Goal: Task Accomplishment & Management: Use online tool/utility

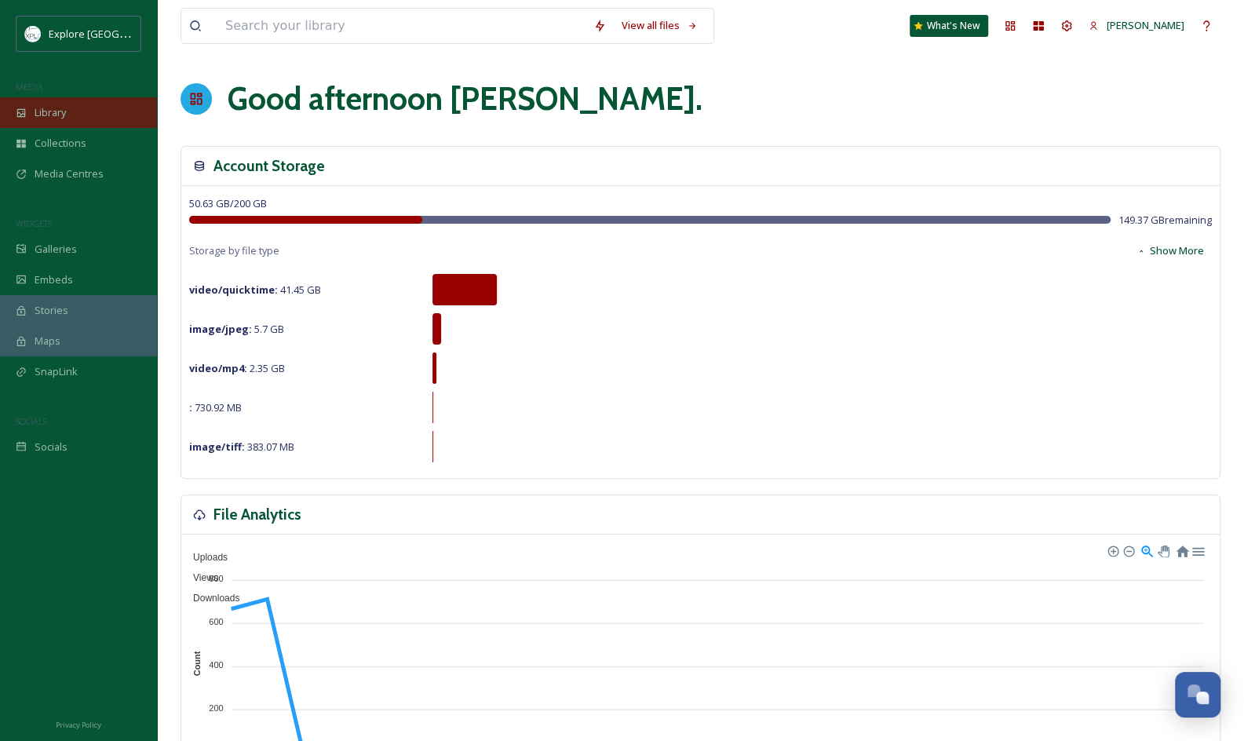
click at [60, 115] on span "Library" at bounding box center [50, 112] width 31 height 15
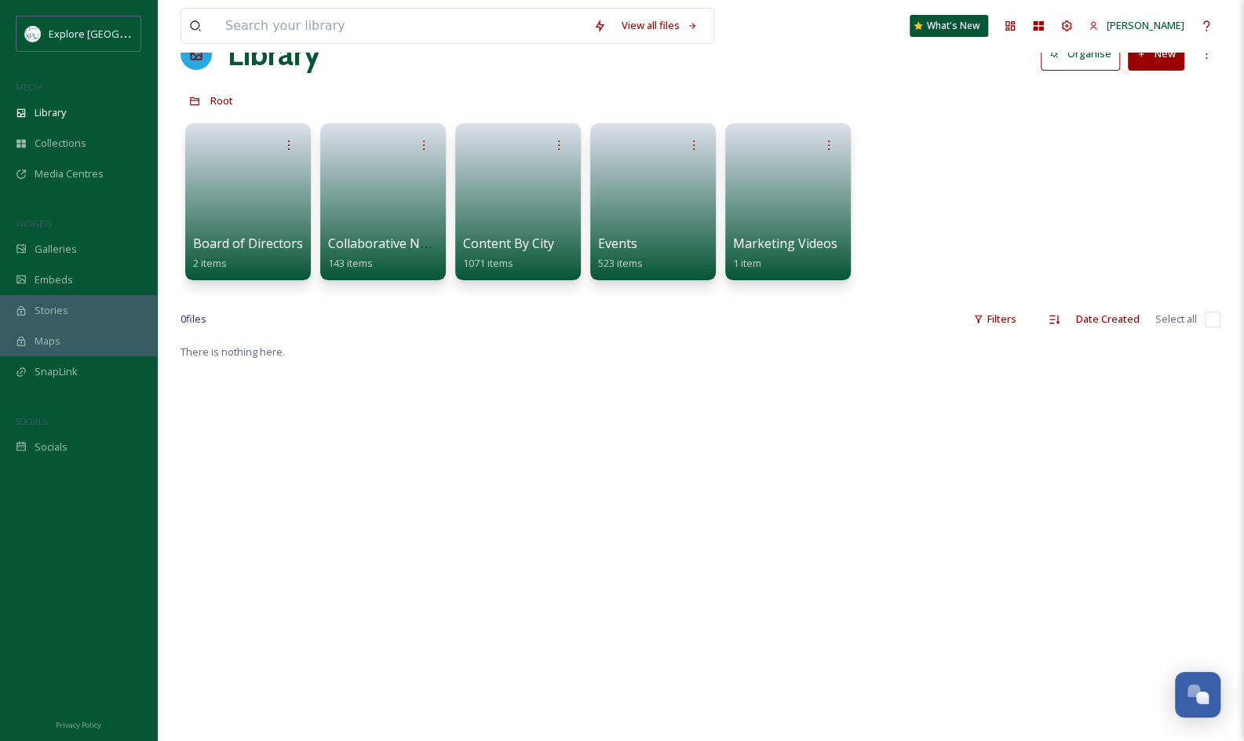
scroll to position [47, 0]
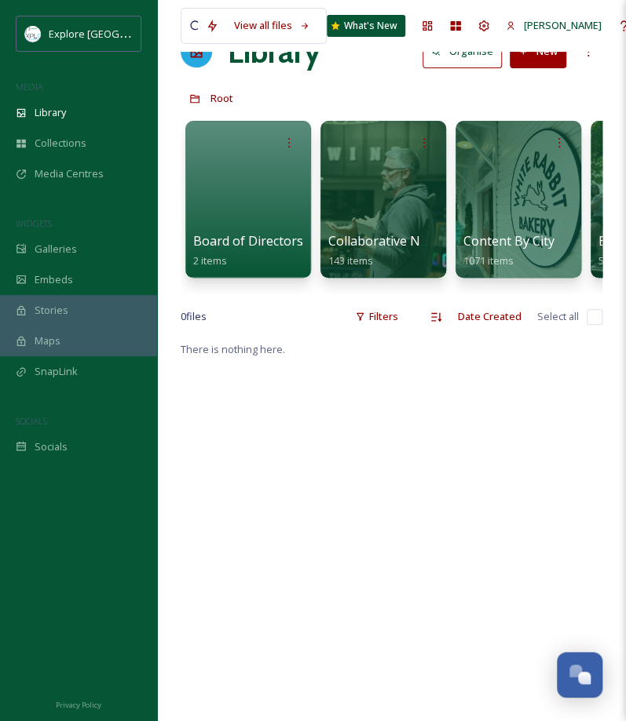
click at [430, 485] on div "There is nothing here." at bounding box center [392, 700] width 422 height 721
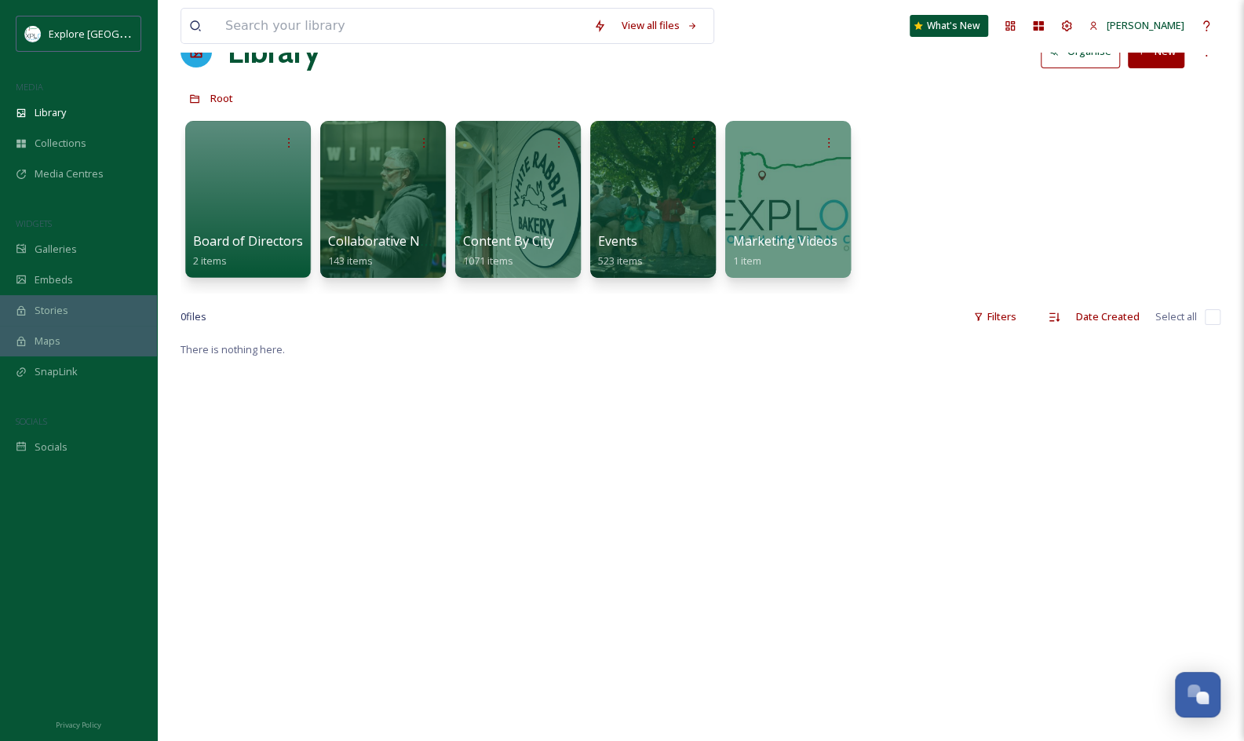
click at [1157, 53] on button "New" at bounding box center [1156, 51] width 57 height 32
click at [1134, 89] on span "File Upload" at bounding box center [1149, 88] width 52 height 15
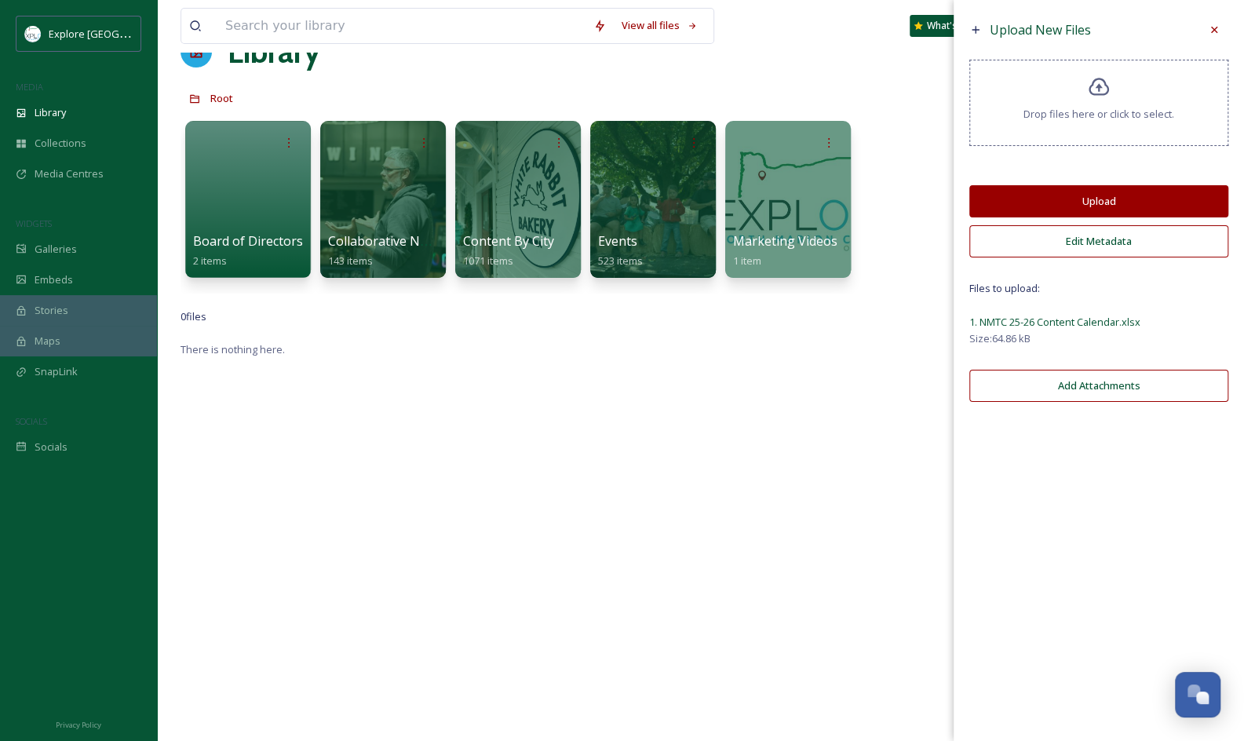
click at [1143, 371] on button "Add Attachments" at bounding box center [1098, 386] width 259 height 32
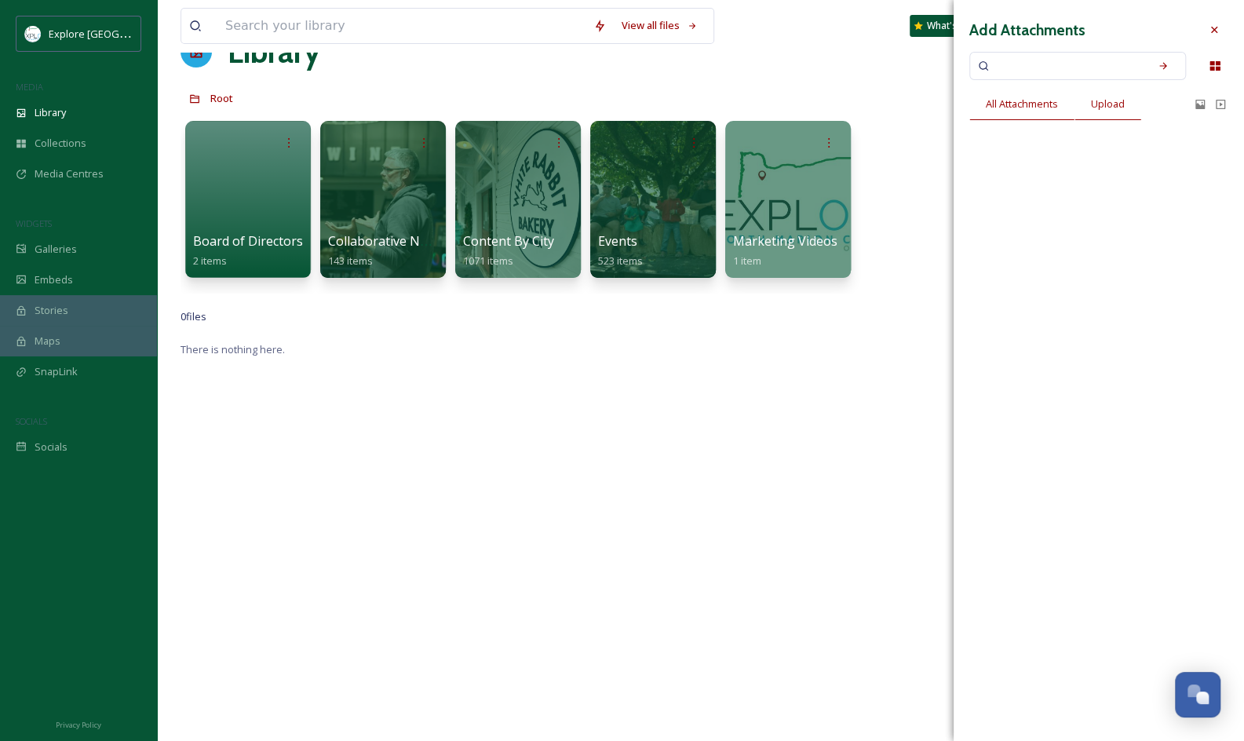
click at [1113, 112] on div "Upload" at bounding box center [1108, 104] width 67 height 32
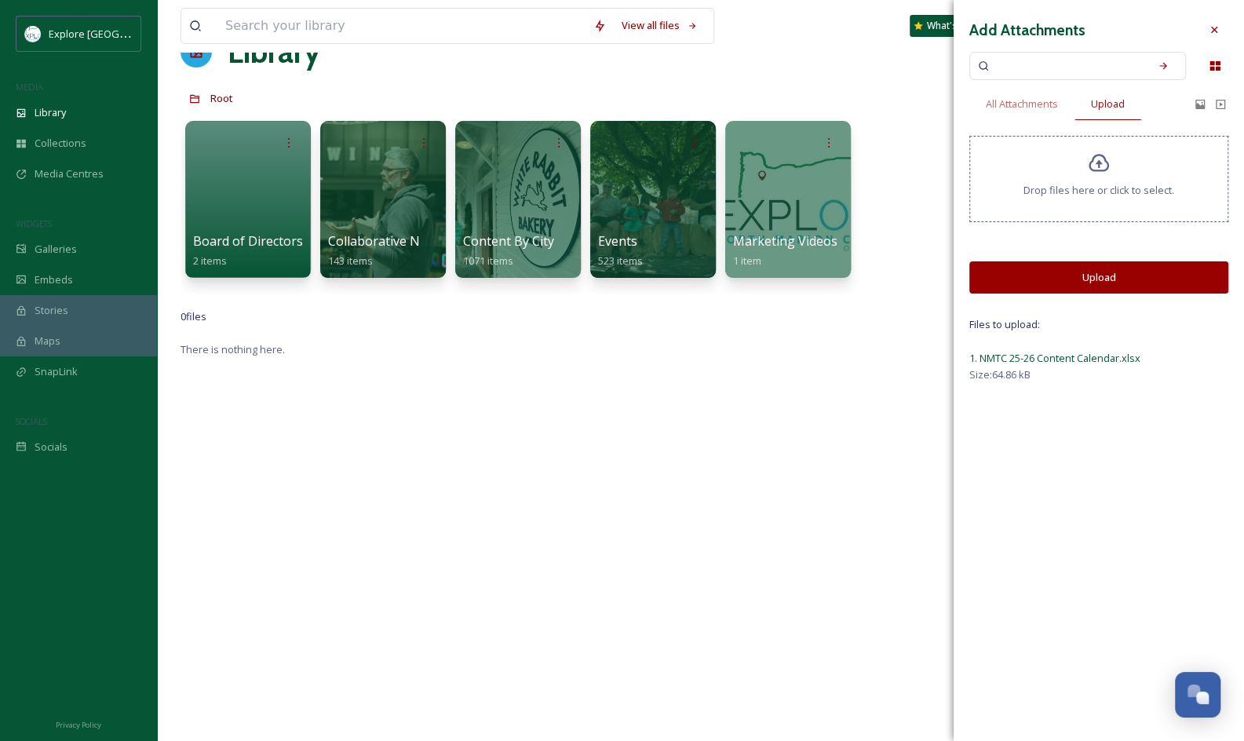
click at [1097, 284] on button "Upload" at bounding box center [1098, 277] width 259 height 32
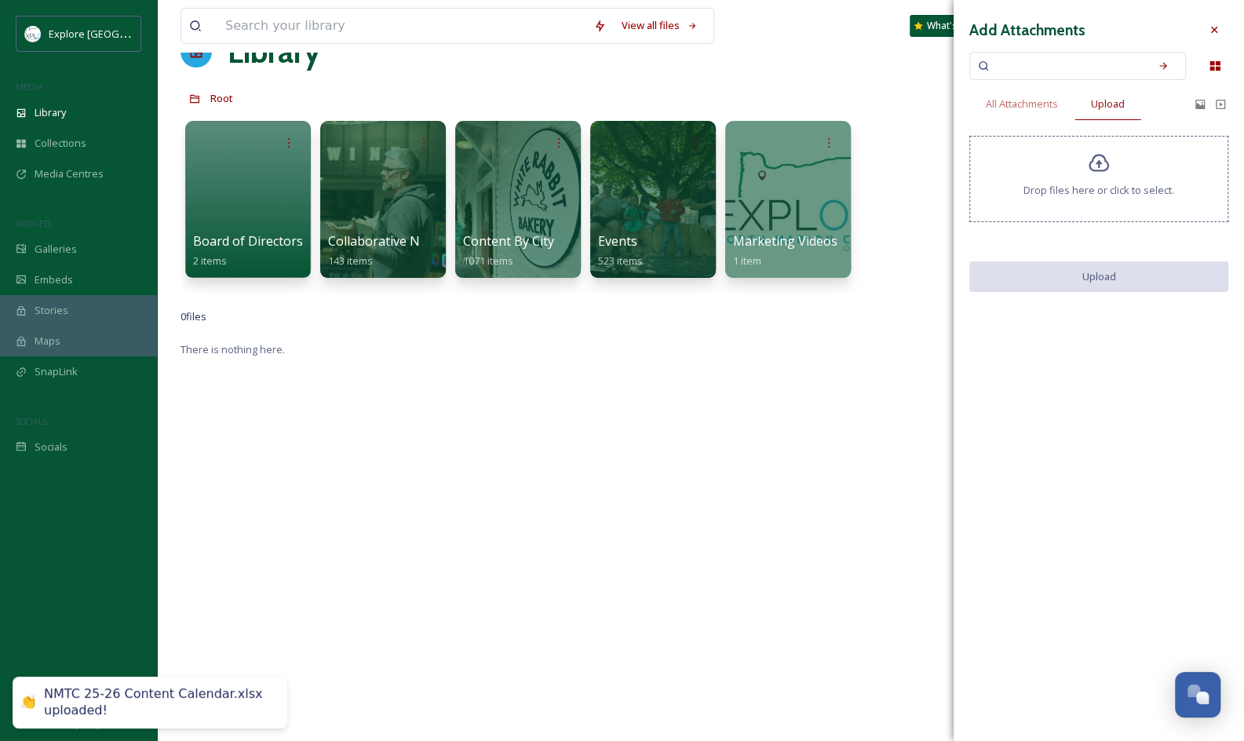
click at [573, 557] on div "There is nothing here." at bounding box center [701, 710] width 1040 height 741
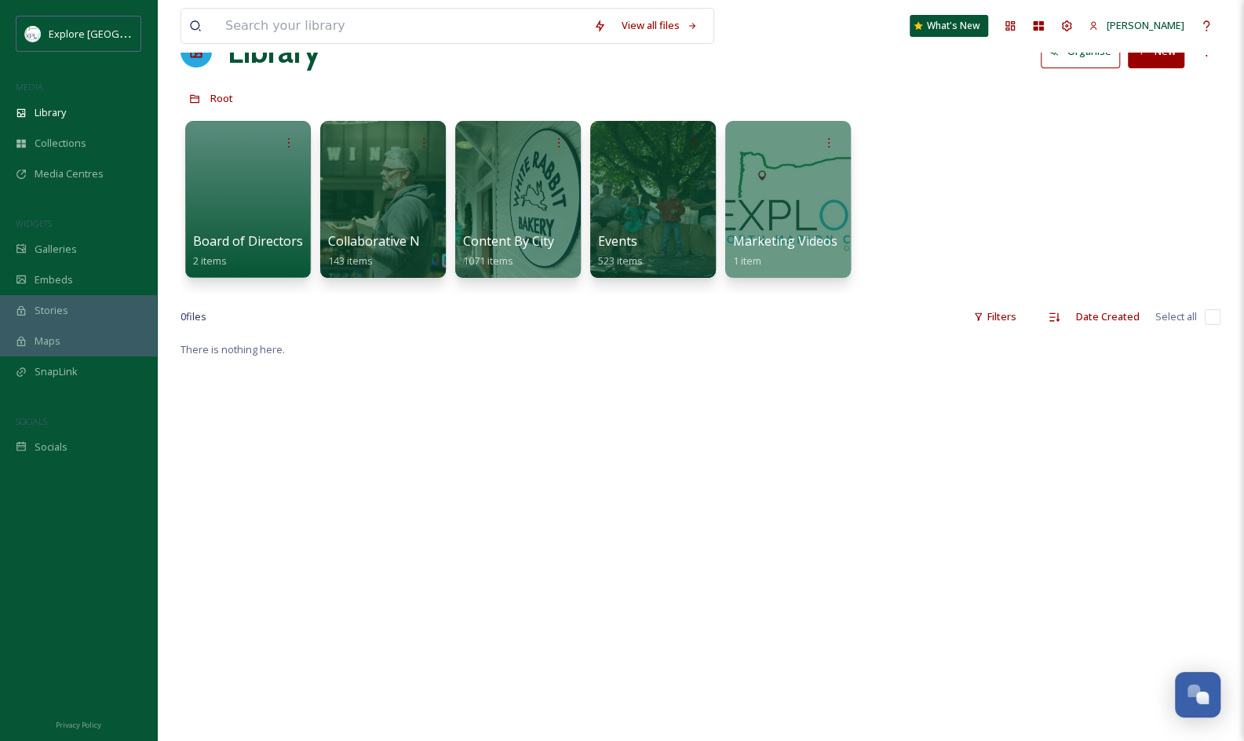
click at [951, 313] on div "0 file s Filters Date Created Select all" at bounding box center [701, 316] width 1040 height 31
click at [126, 111] on div "Library" at bounding box center [78, 112] width 157 height 31
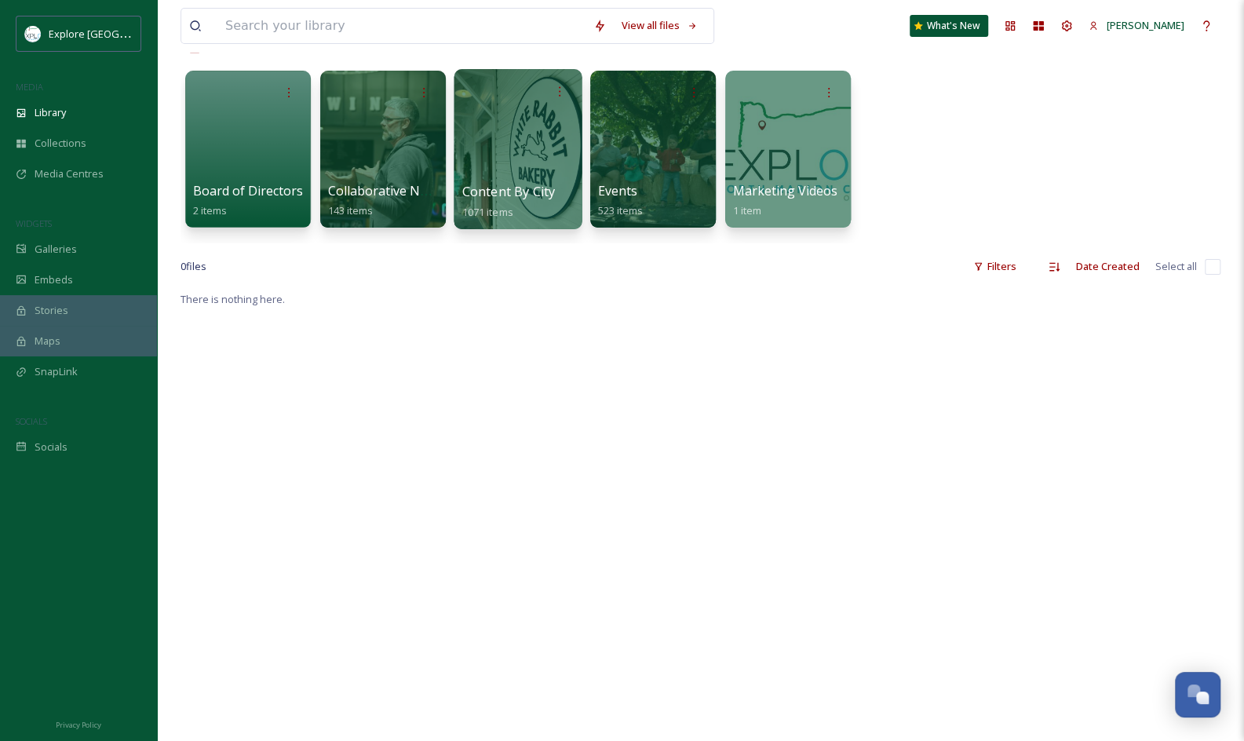
scroll to position [0, 0]
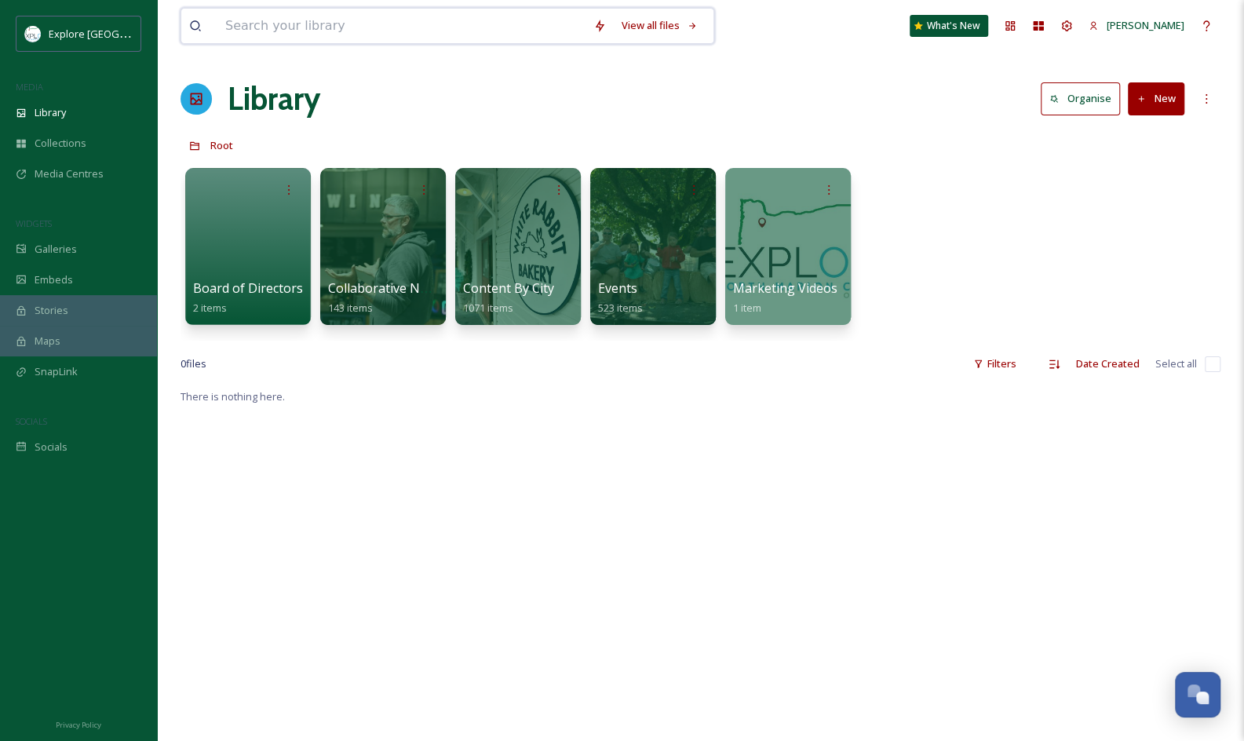
click at [384, 38] on input at bounding box center [401, 26] width 368 height 35
type input "NMTC [DATE]-[DATE]"
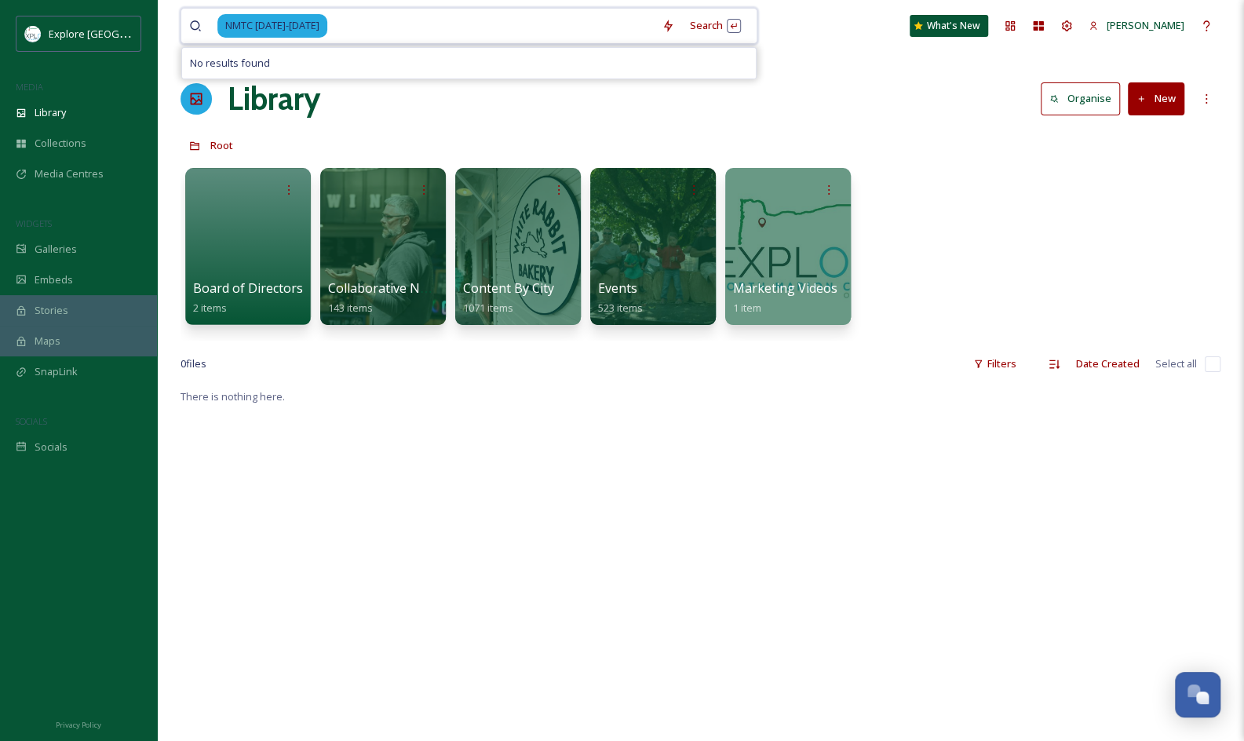
click at [420, 31] on input at bounding box center [491, 26] width 325 height 35
type input "NMTC 2025-20"
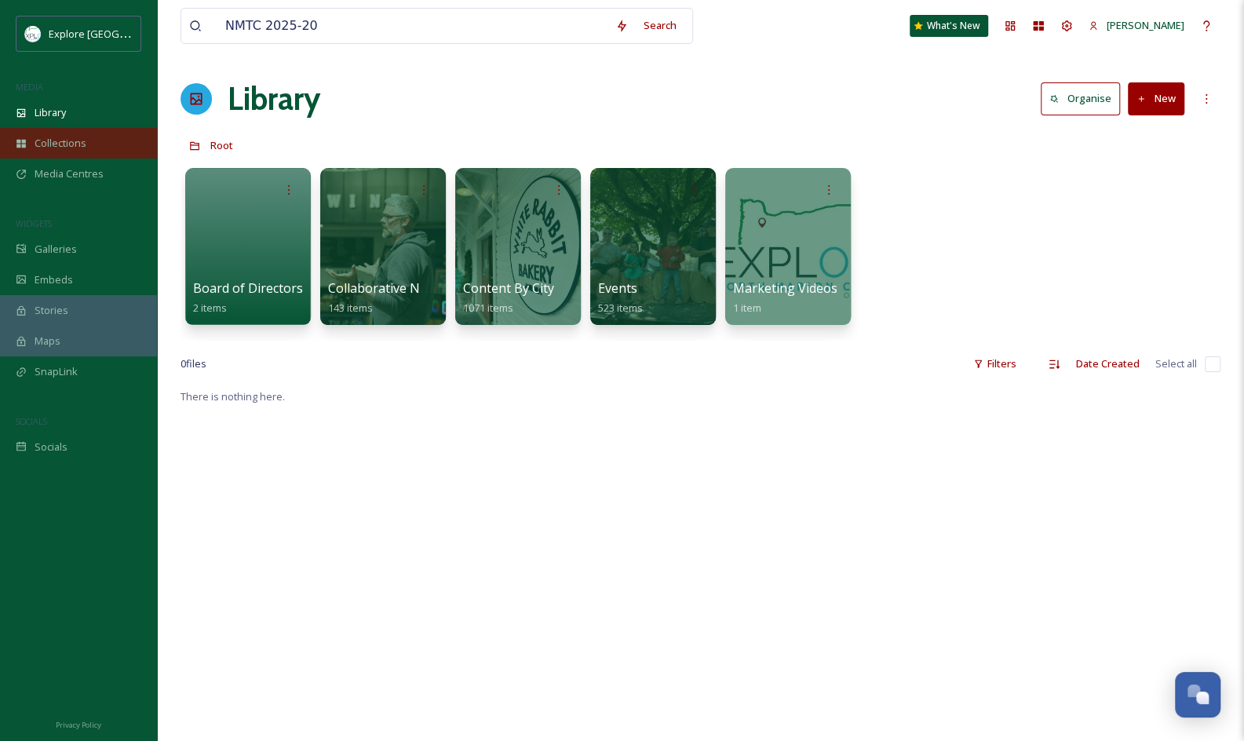
click at [66, 137] on span "Collections" at bounding box center [61, 143] width 52 height 15
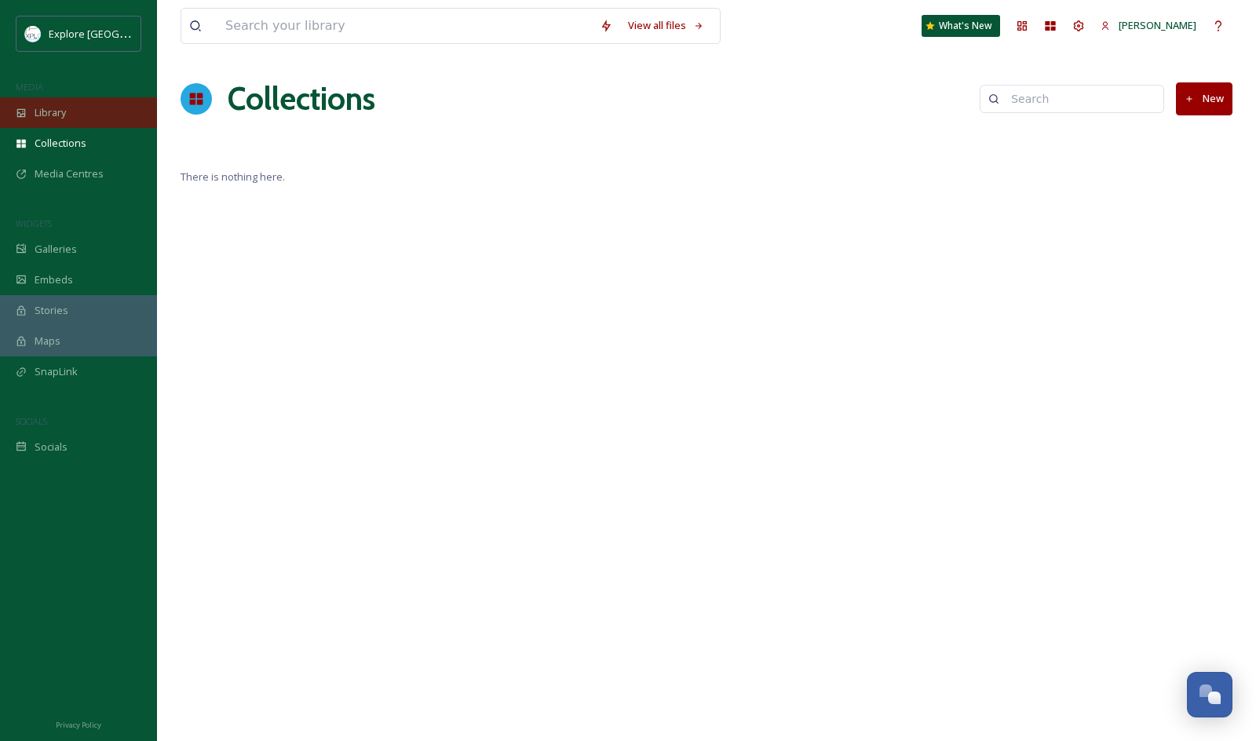
click at [62, 119] on span "Library" at bounding box center [50, 112] width 31 height 15
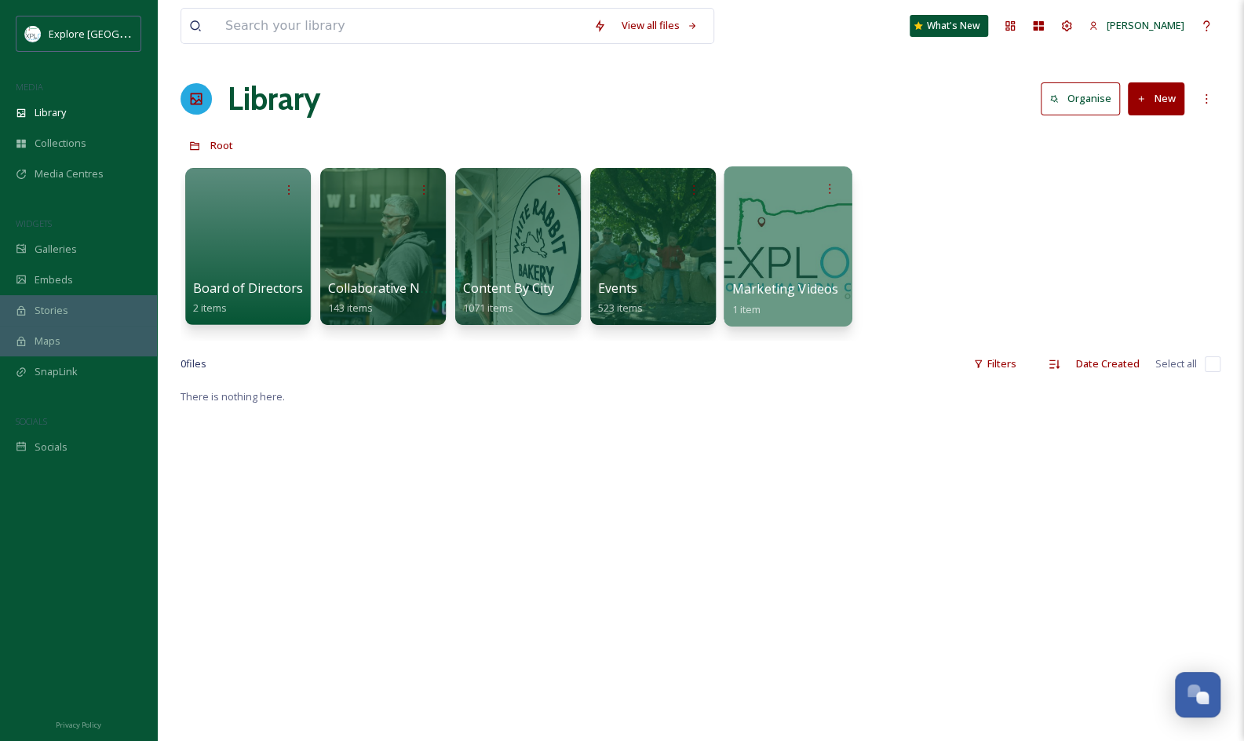
click at [767, 230] on div at bounding box center [788, 246] width 128 height 160
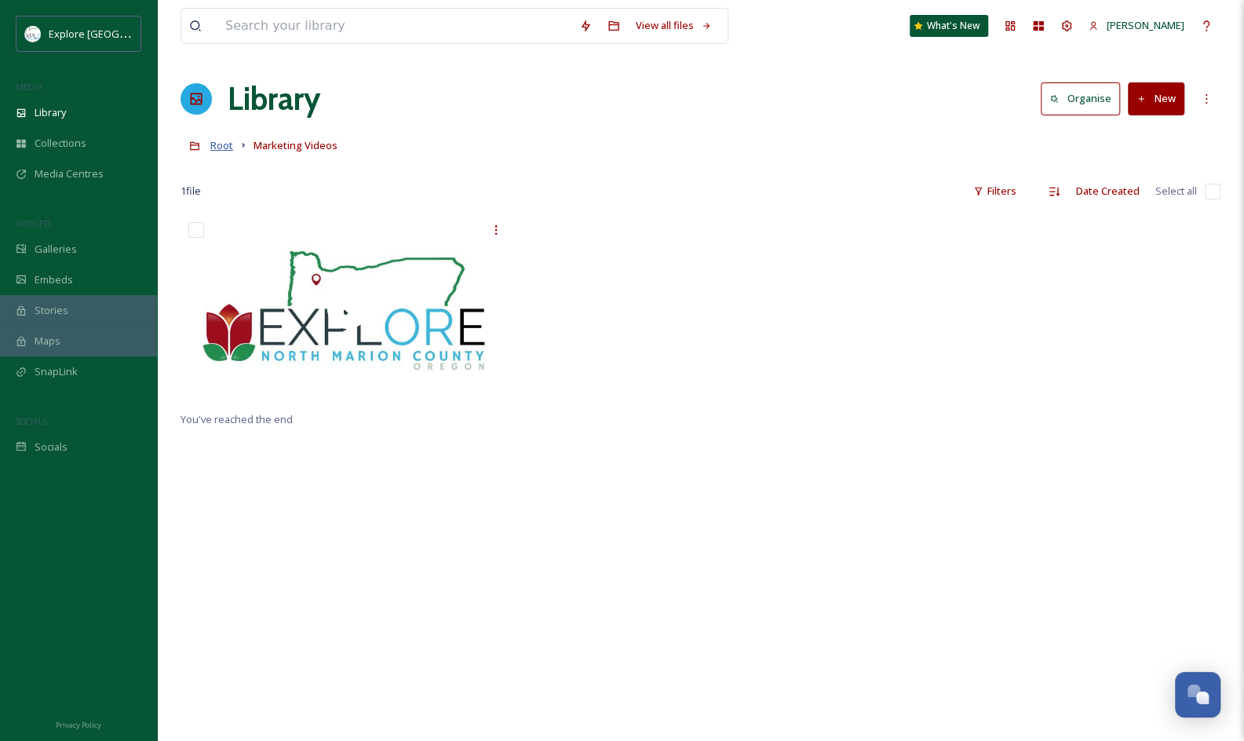
click at [214, 150] on span "Root" at bounding box center [221, 145] width 23 height 14
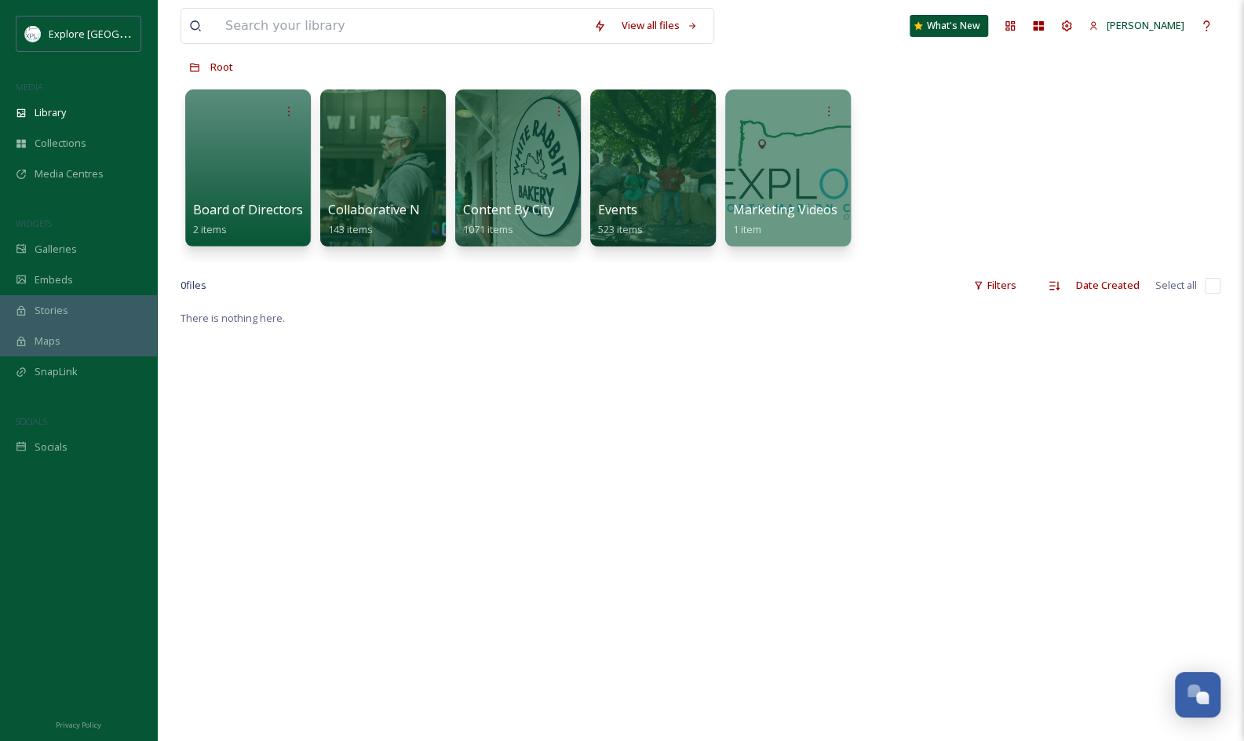
scroll to position [83, 0]
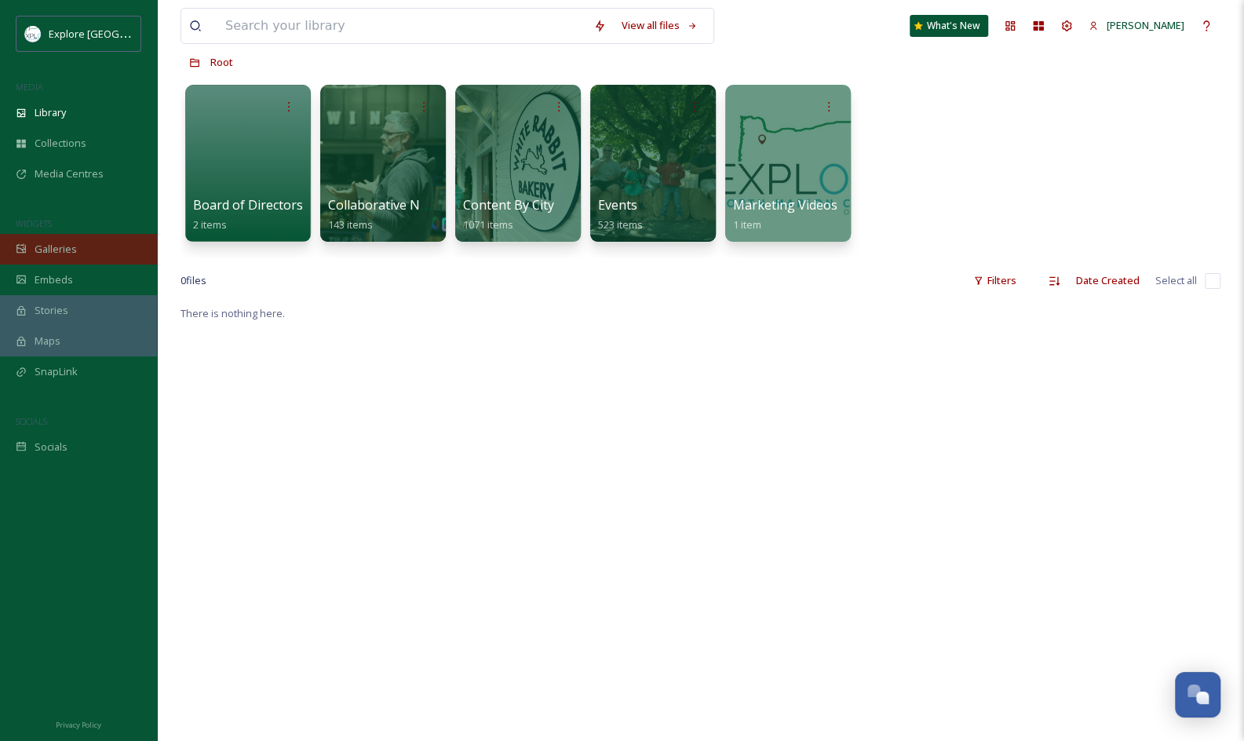
click at [76, 241] on div "Galleries" at bounding box center [78, 249] width 157 height 31
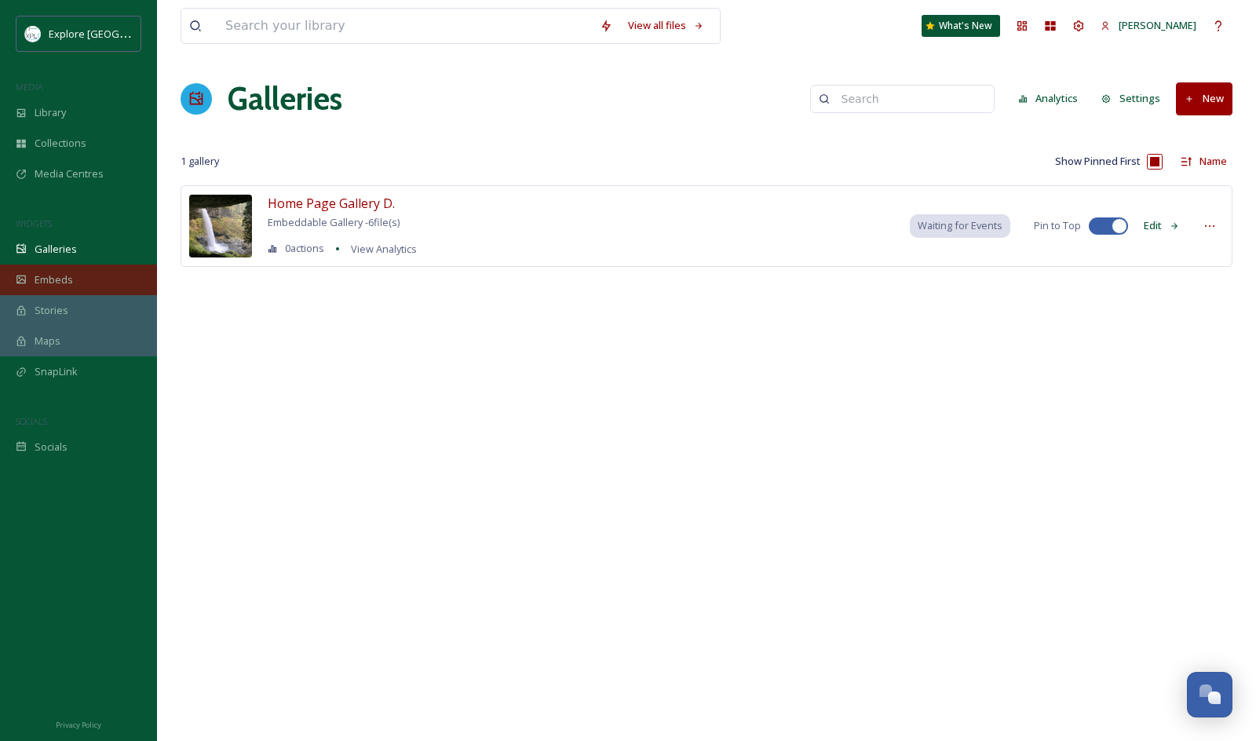
click at [96, 270] on div "Embeds" at bounding box center [78, 280] width 157 height 31
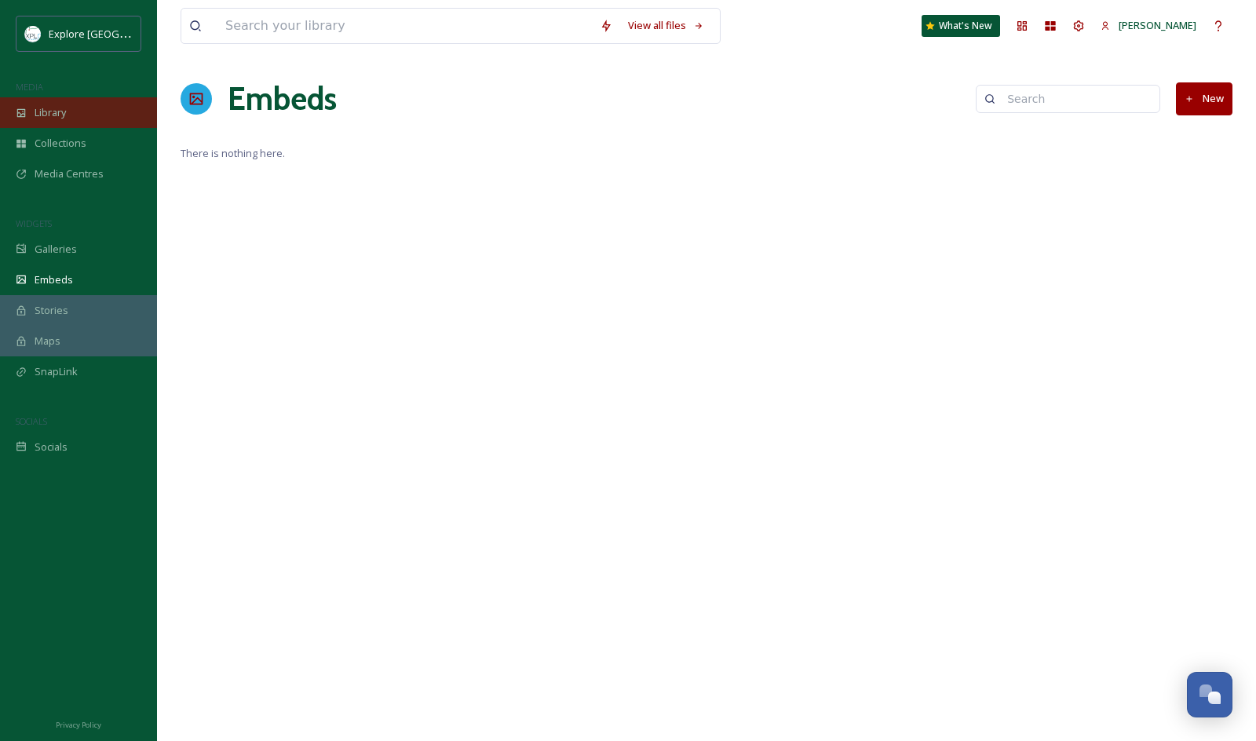
click at [137, 123] on div "Library" at bounding box center [78, 112] width 157 height 31
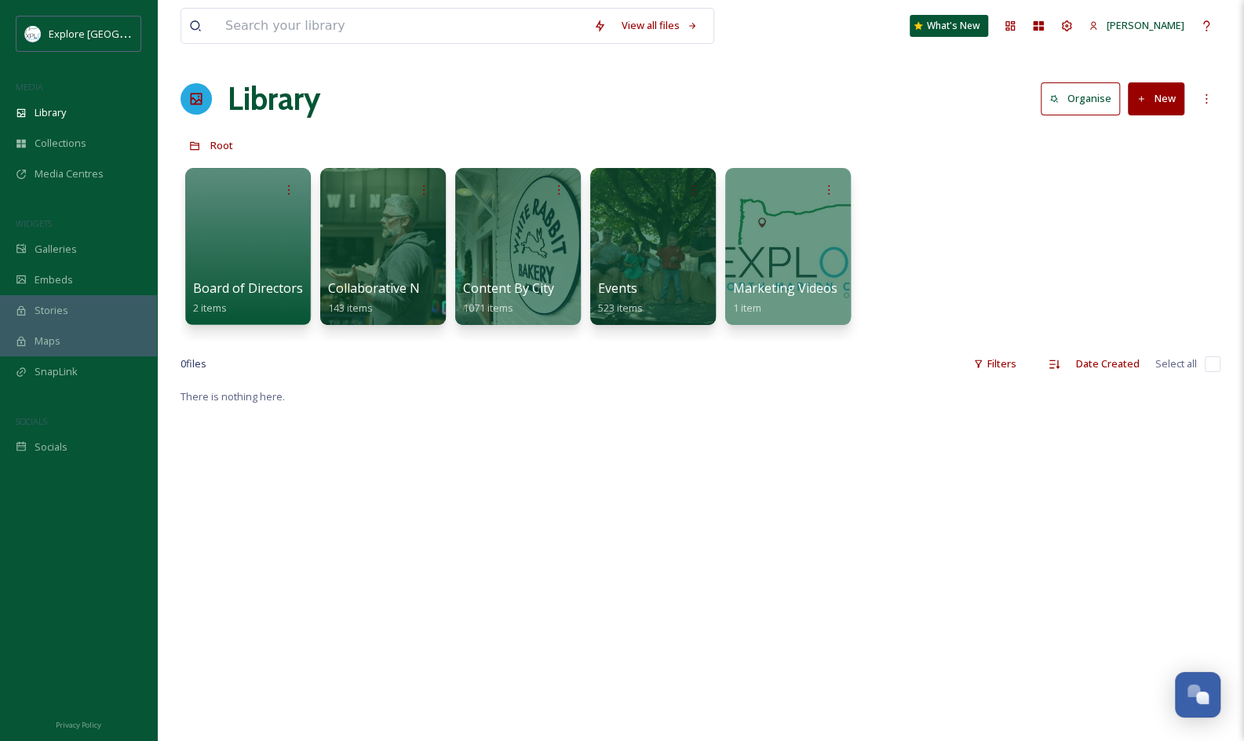
click at [872, 130] on div "Root" at bounding box center [701, 145] width 1040 height 30
click at [1192, 88] on div "More Options" at bounding box center [1206, 99] width 28 height 28
click at [983, 191] on div "Board of Directors 2 items Collaborative Networking Meetings 143 items Content …" at bounding box center [701, 250] width 1040 height 181
click at [1177, 100] on button "New" at bounding box center [1156, 98] width 57 height 32
click at [999, 197] on div "Board of Directors 2 items Collaborative Networking Meetings 143 items Content …" at bounding box center [701, 250] width 1040 height 181
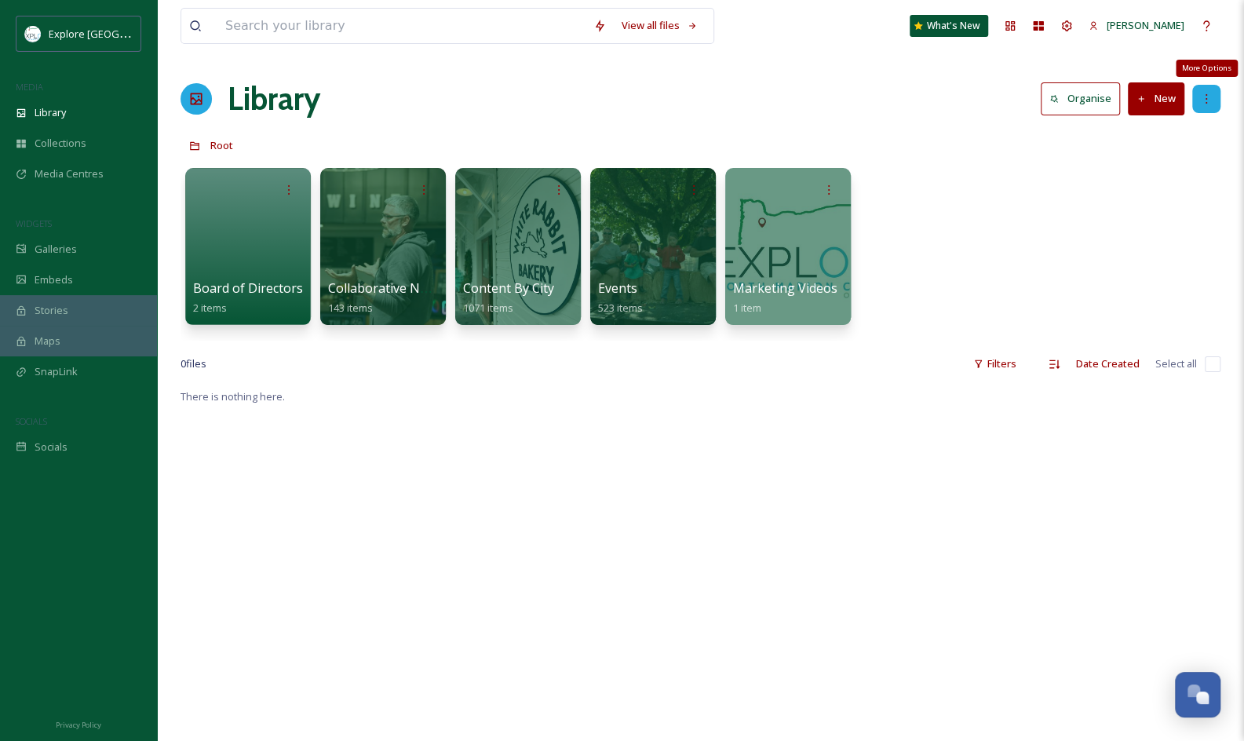
click at [1210, 96] on icon at bounding box center [1206, 99] width 13 height 13
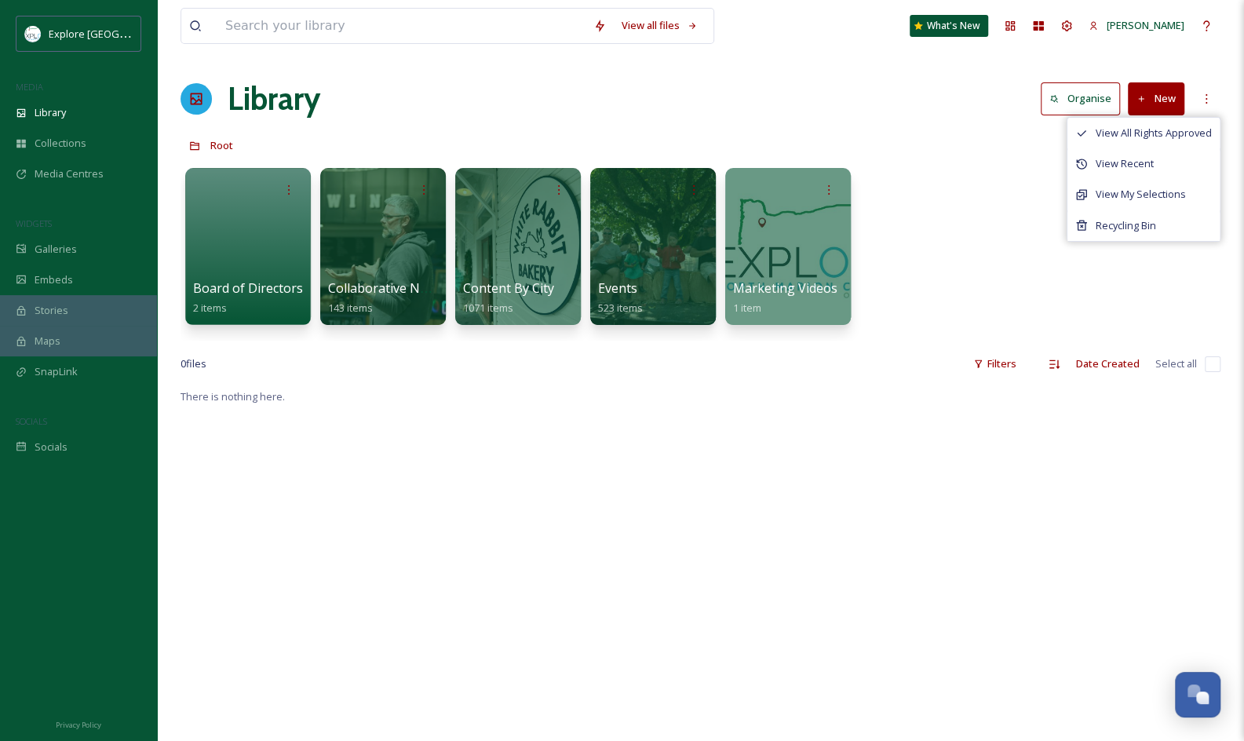
click at [972, 267] on div "Board of Directors 2 items Collaborative Networking Meetings 143 items Content …" at bounding box center [701, 250] width 1040 height 181
click at [1181, 106] on button "New" at bounding box center [1156, 98] width 57 height 32
click at [1138, 201] on span "Folder" at bounding box center [1138, 196] width 30 height 15
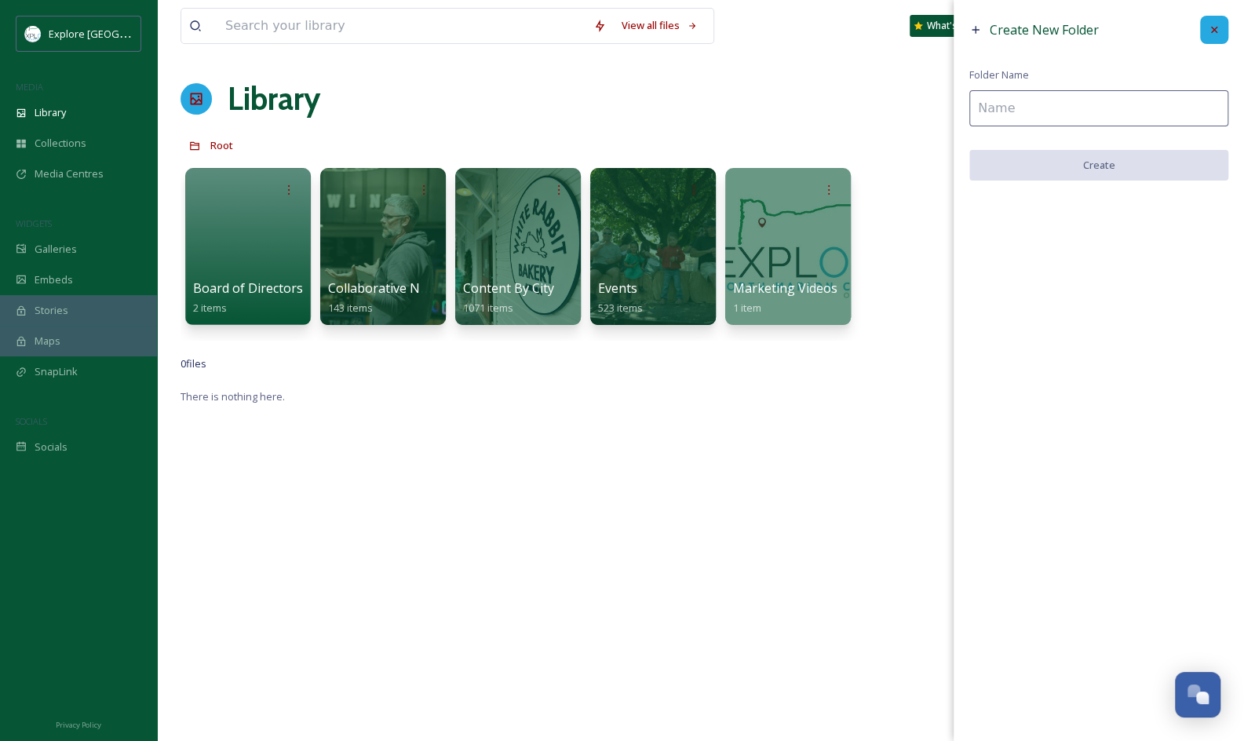
click at [1215, 24] on icon at bounding box center [1214, 30] width 13 height 13
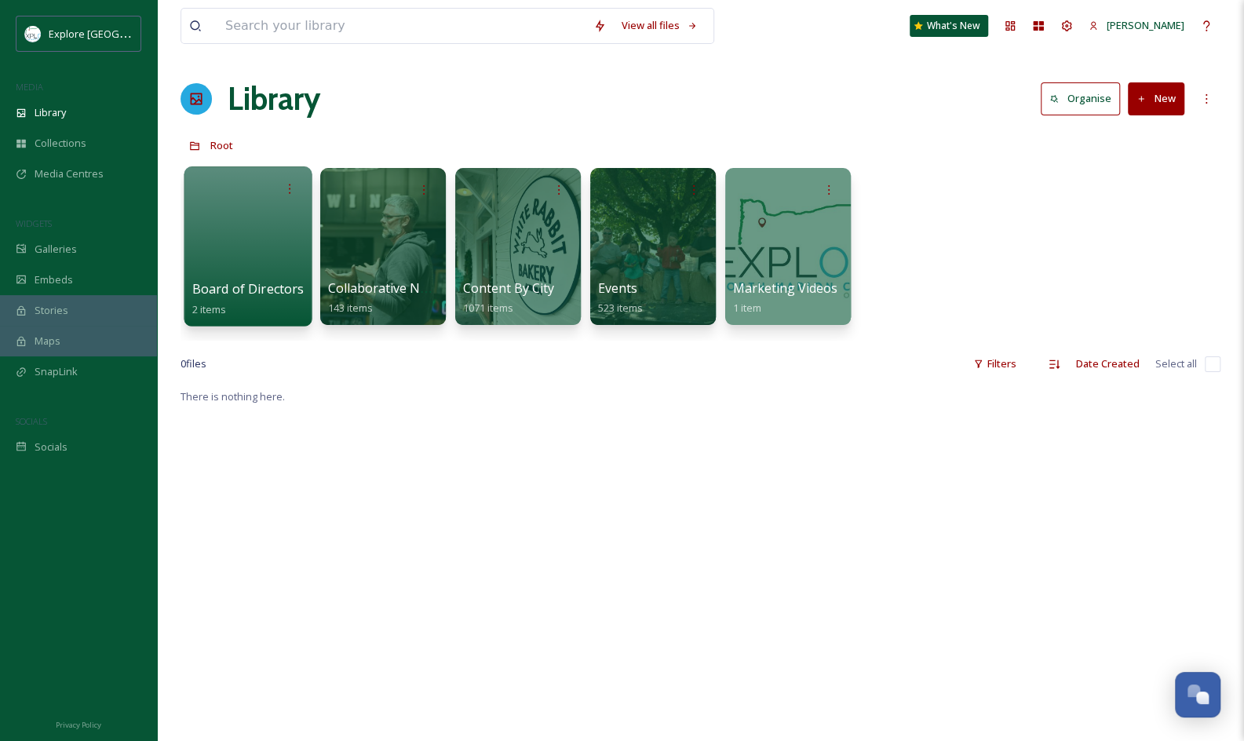
click at [273, 274] on div at bounding box center [248, 246] width 128 height 160
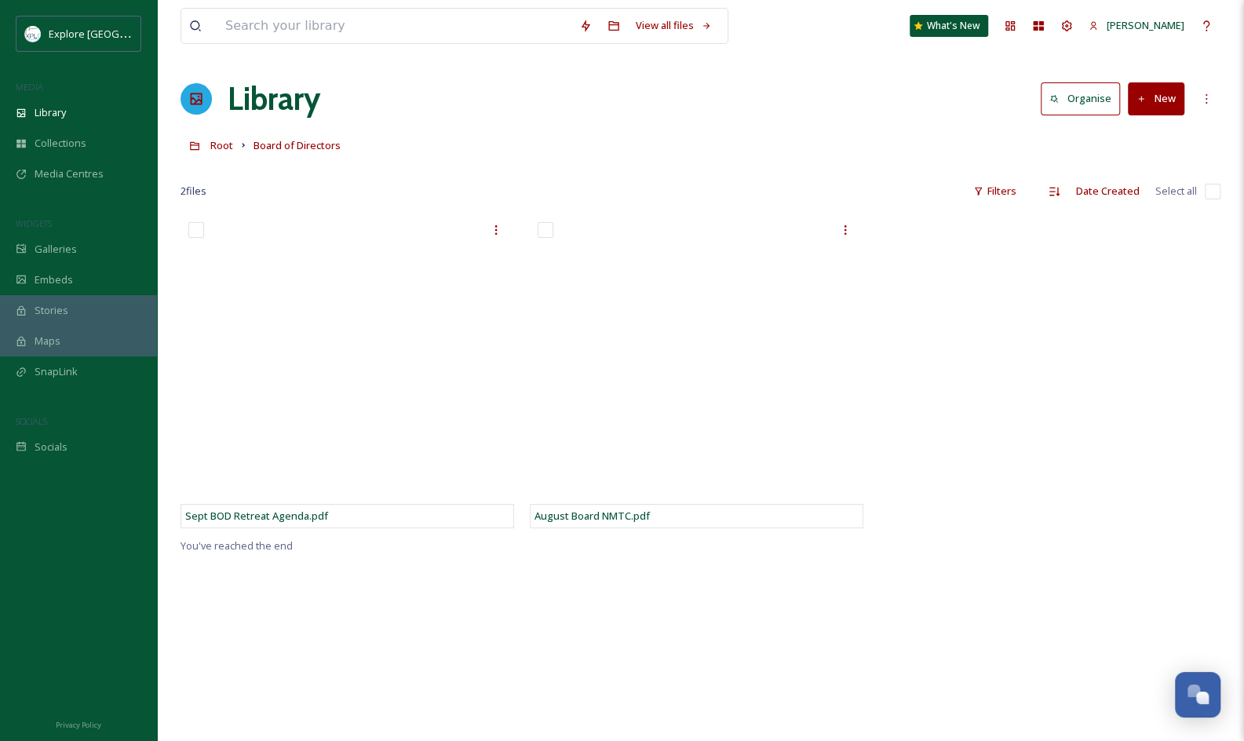
click at [992, 304] on div at bounding box center [1049, 375] width 341 height 322
drag, startPoint x: 1191, startPoint y: 13, endPoint x: 819, endPoint y: 125, distance: 388.4
click at [819, 125] on div "View all files What's New [PERSON_NAME] Library Organise New Root Board of Dire…" at bounding box center [700, 477] width 1087 height 955
click at [1163, 104] on button "New" at bounding box center [1156, 98] width 57 height 32
click at [1156, 134] on span "File Upload" at bounding box center [1149, 135] width 52 height 15
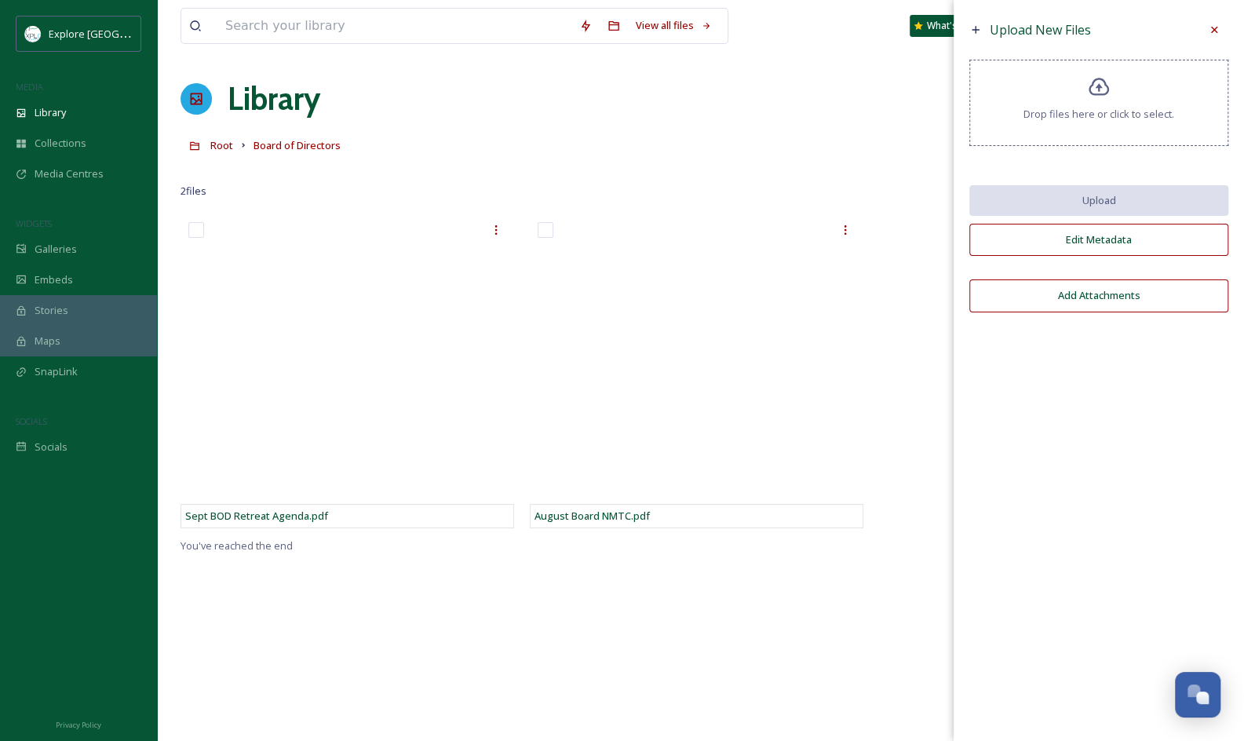
click at [1105, 130] on div "Drop files here or click to select." at bounding box center [1098, 103] width 259 height 86
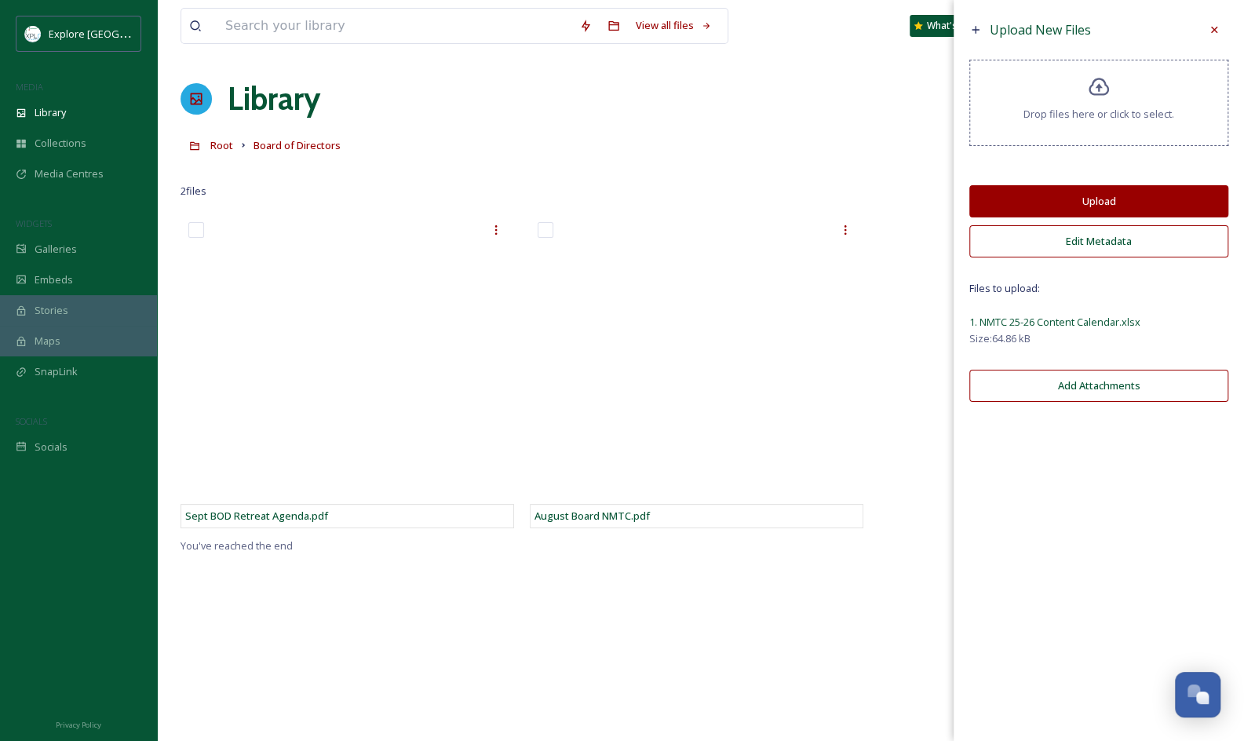
click at [1114, 208] on button "Upload" at bounding box center [1098, 201] width 259 height 32
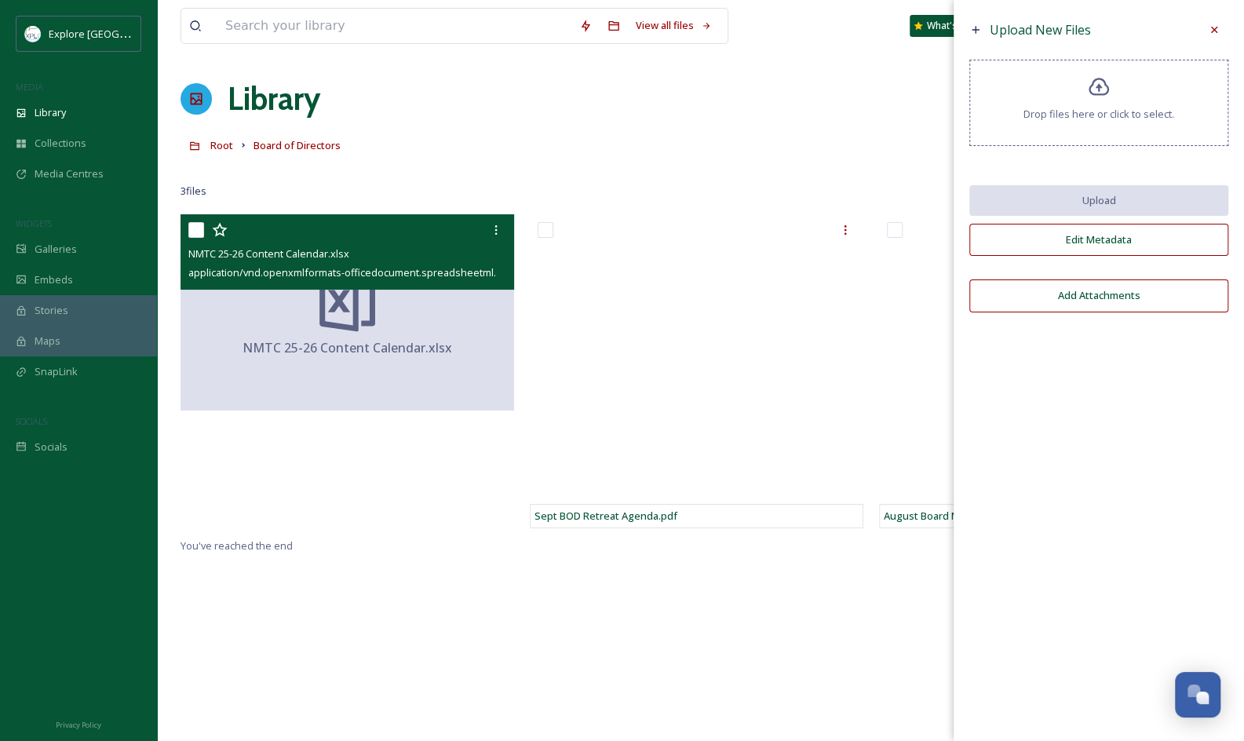
click at [353, 371] on div "NMTC 25-26 Content Calendar.xlsx" at bounding box center [348, 312] width 334 height 196
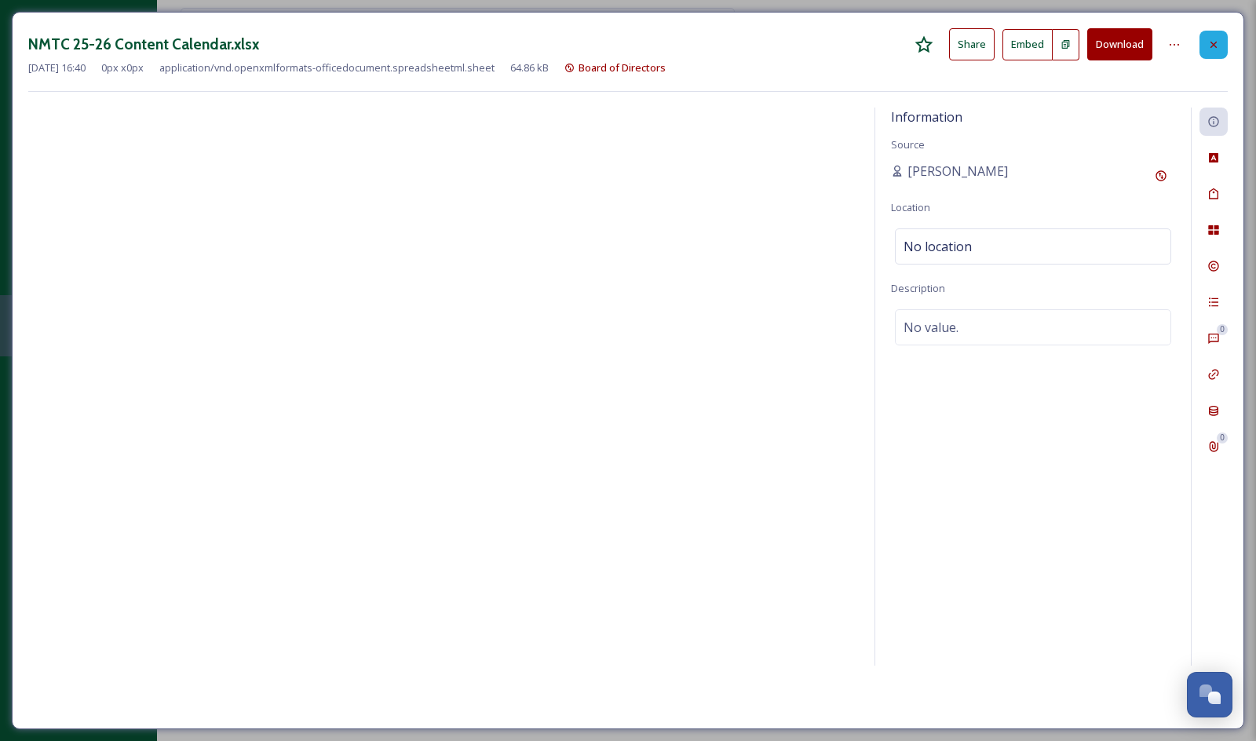
click at [1218, 39] on icon at bounding box center [1213, 44] width 13 height 13
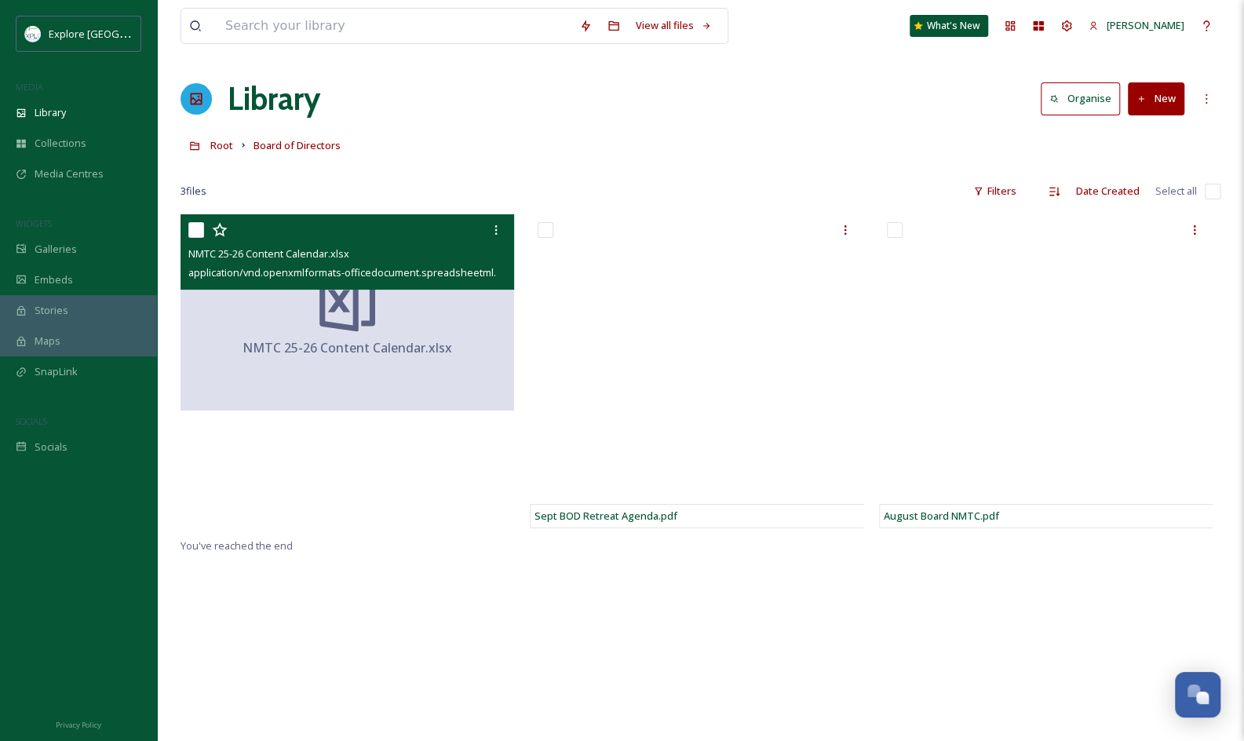
click at [824, 166] on div at bounding box center [701, 168] width 1040 height 16
